Goal: Task Accomplishment & Management: Complete application form

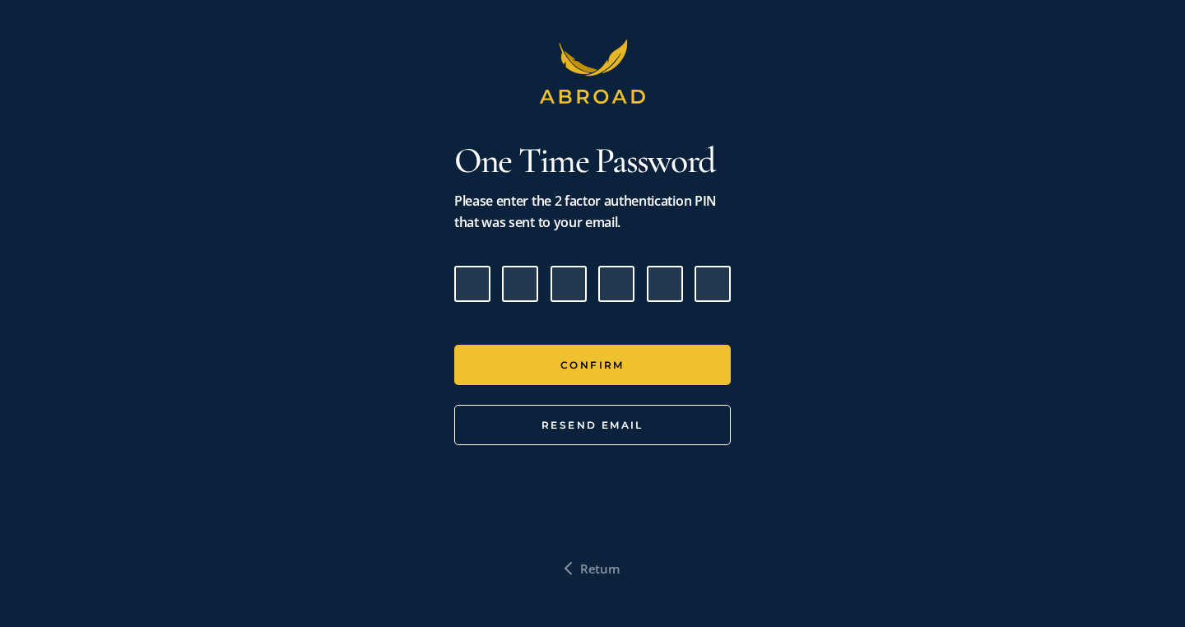
click at [484, 290] on input "Please enter verification code. Digit 1" at bounding box center [472, 284] width 36 height 36
paste input "7"
type input "5"
type input "8"
type input "7"
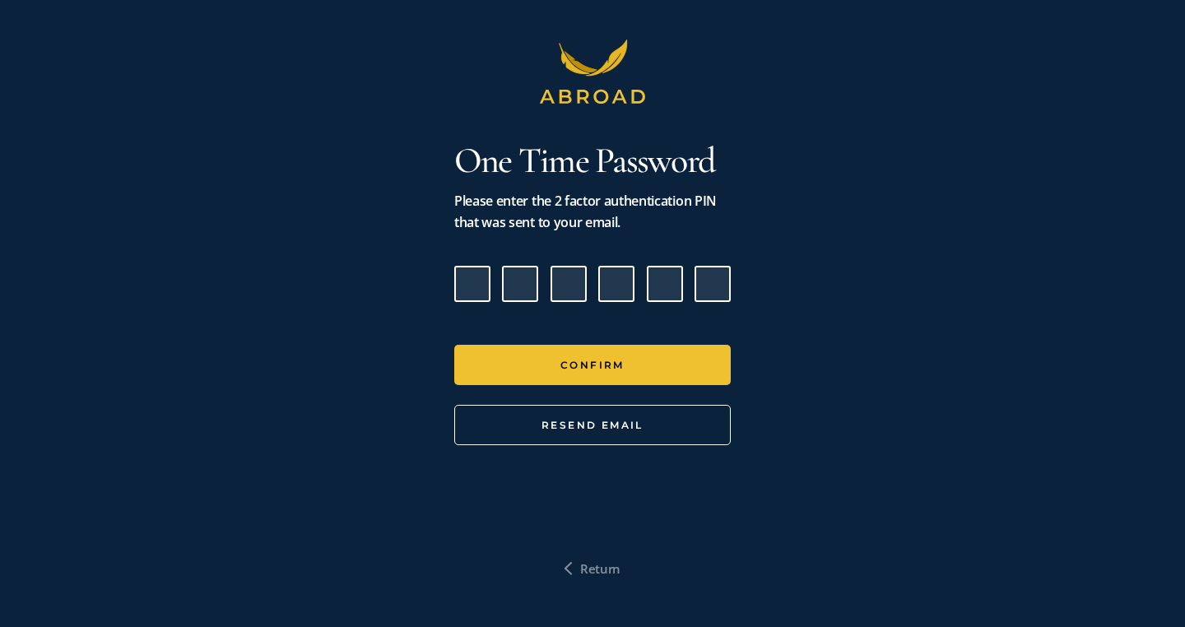
type input "0"
type input "9"
type input "7"
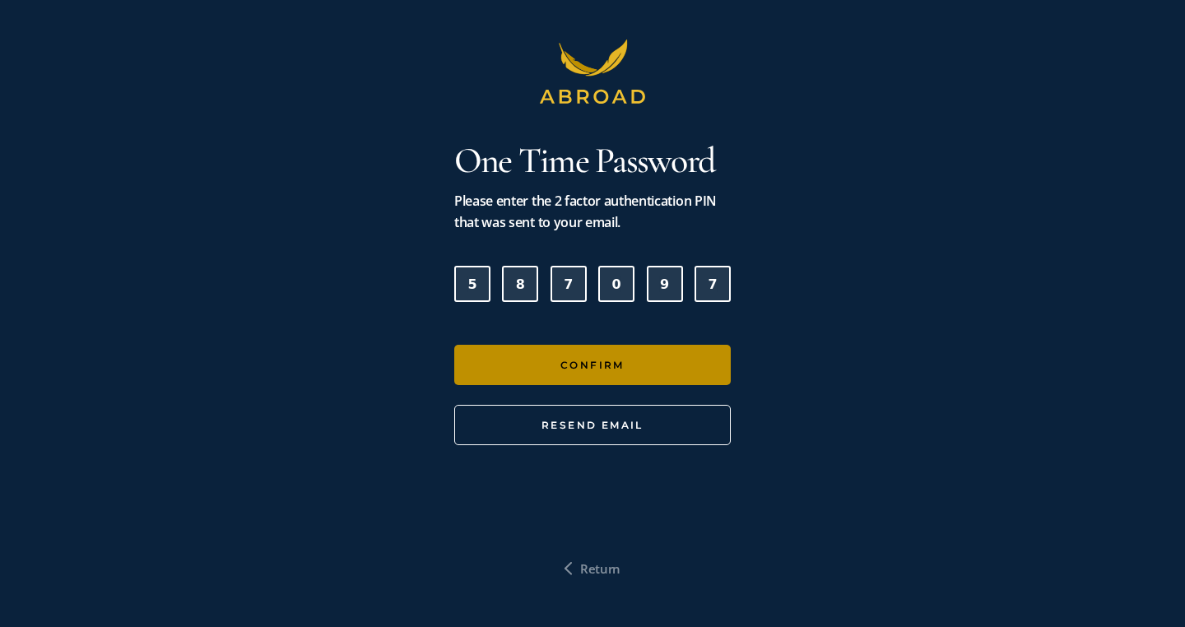
click at [533, 352] on button "Confirm" at bounding box center [592, 365] width 276 height 40
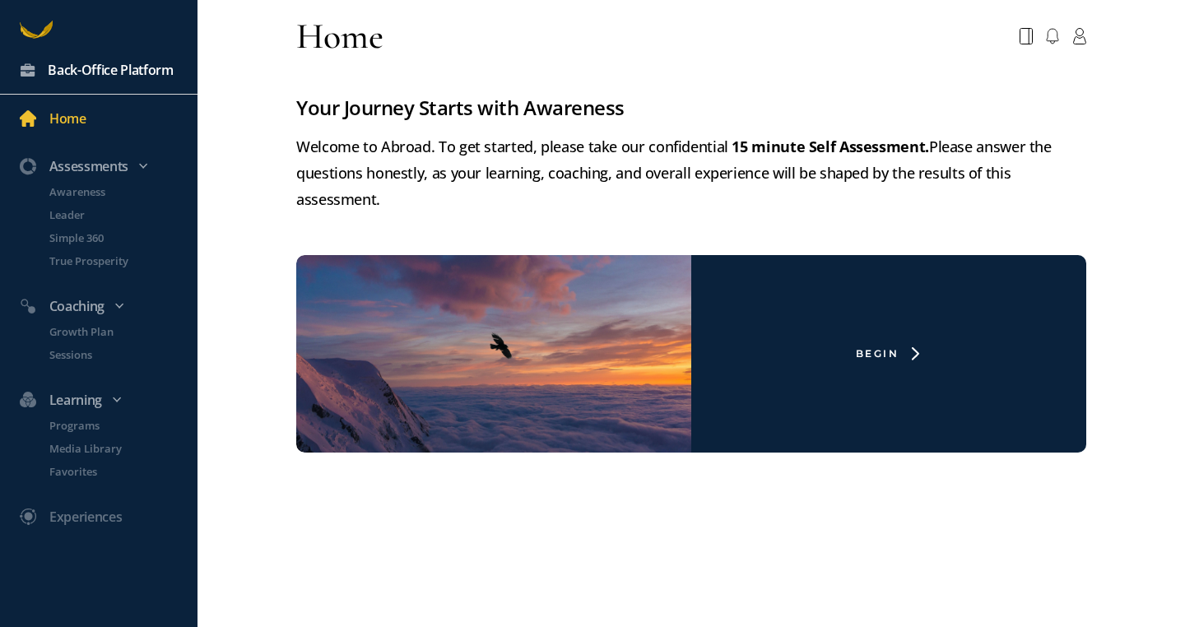
click at [152, 74] on div "Back-Office Platform" at bounding box center [111, 69] width 126 height 21
